Goal: Navigation & Orientation: Find specific page/section

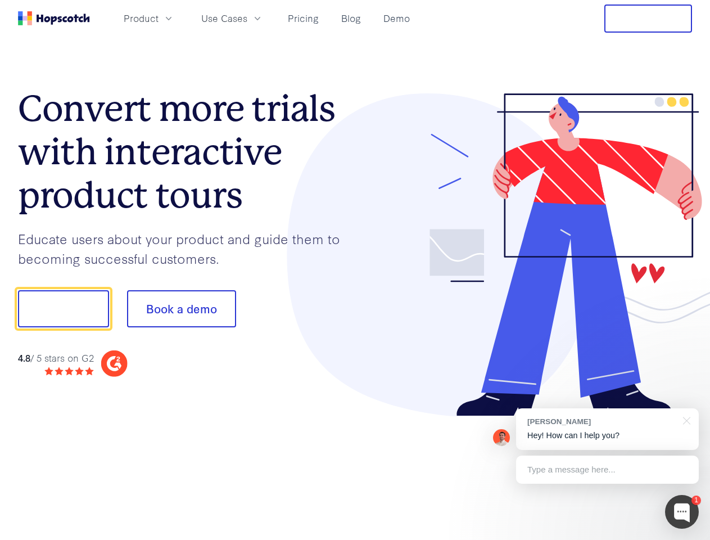
click at [355, 270] on div at bounding box center [523, 254] width 337 height 323
click at [159, 18] on span "Product" at bounding box center [141, 18] width 35 height 14
click at [247, 18] on span "Use Cases" at bounding box center [224, 18] width 46 height 14
click at [648, 19] on button "Free Trial" at bounding box center [648, 18] width 88 height 28
click at [63, 309] on button "Show me!" at bounding box center [63, 308] width 91 height 37
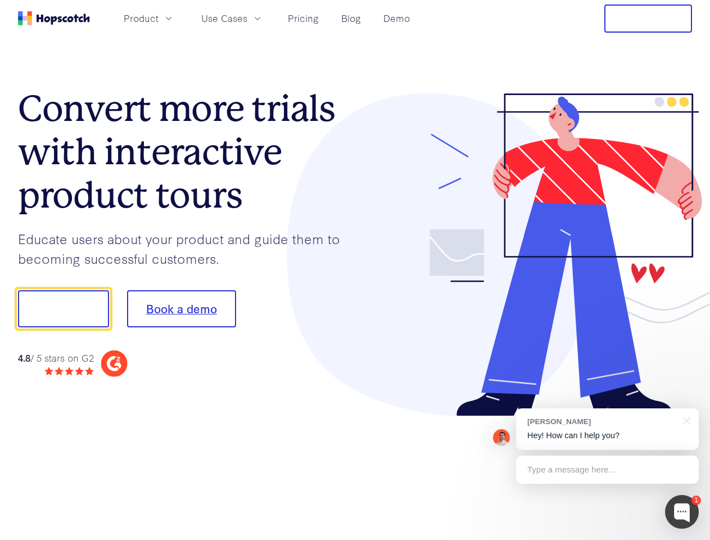
click at [181, 309] on button "Book a demo" at bounding box center [181, 308] width 109 height 37
click at [682, 512] on div at bounding box center [682, 512] width 34 height 34
click at [607, 429] on div "[PERSON_NAME] Hey! How can I help you?" at bounding box center [607, 429] width 183 height 42
click at [685, 419] on div at bounding box center [593, 382] width 211 height 224
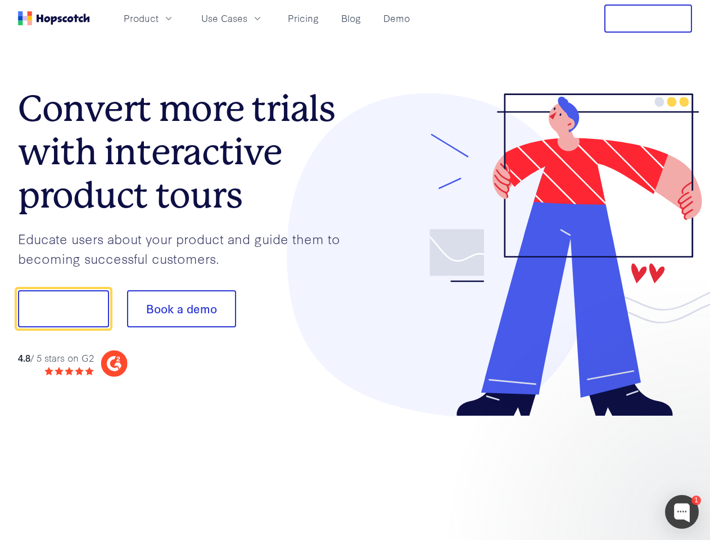
click at [607, 469] on div at bounding box center [593, 382] width 211 height 224
